Goal: Find specific page/section: Find specific page/section

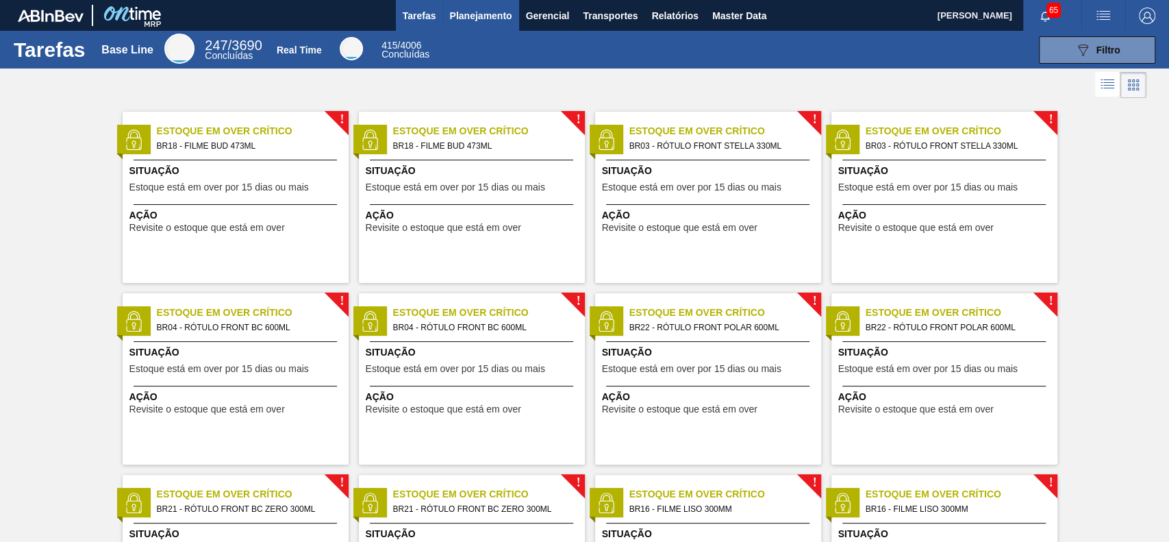
click at [488, 14] on span "Planejamento" at bounding box center [480, 16] width 62 height 16
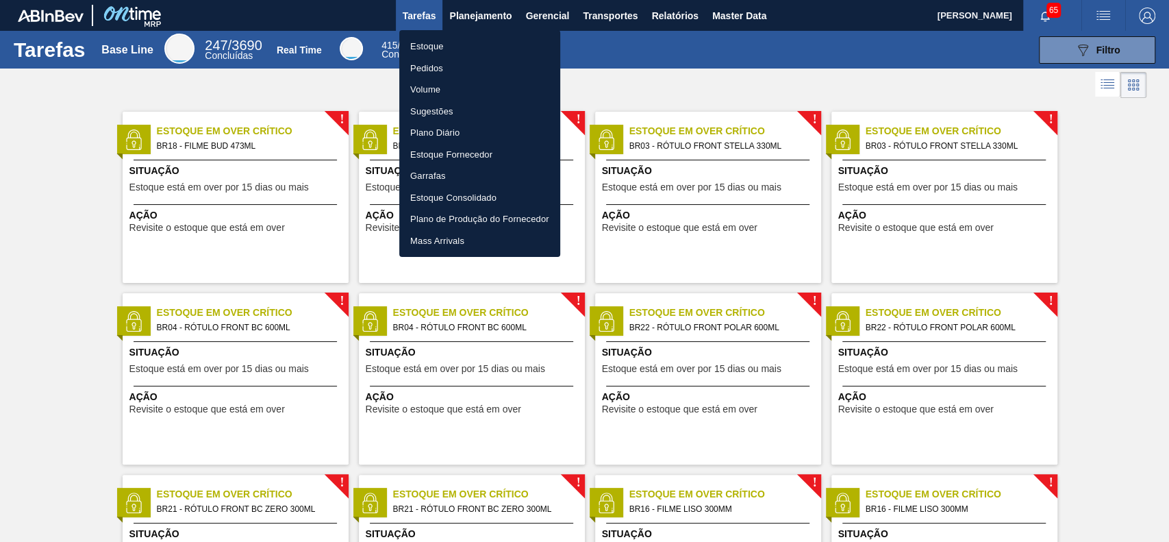
click at [476, 47] on li "Estoque" at bounding box center [479, 47] width 161 height 22
